Goal: Task Accomplishment & Management: Manage account settings

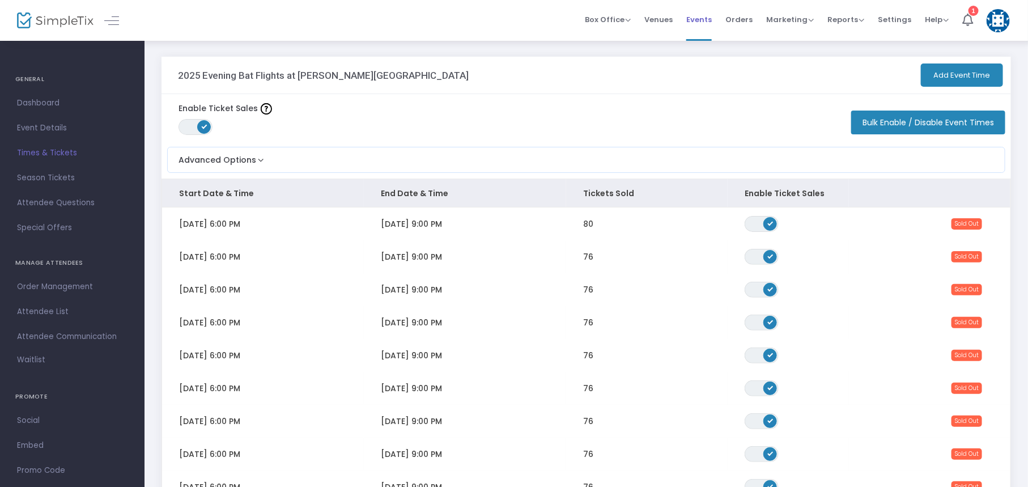
click at [686, 23] on li "Events" at bounding box center [698, 20] width 39 height 41
click at [696, 20] on span "Events" at bounding box center [698, 19] width 25 height 29
